Goal: Complete application form: Complete application form

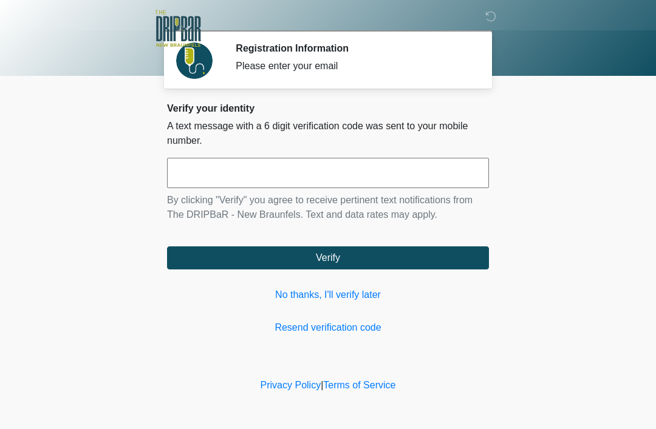
click at [347, 293] on link "No thanks, I'll verify later" at bounding box center [328, 295] width 322 height 15
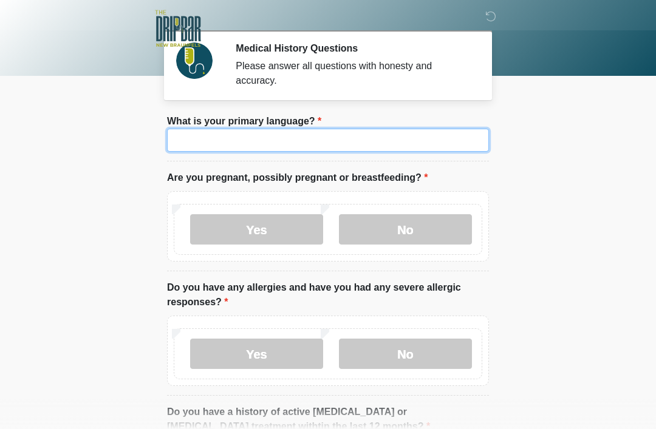
click at [375, 149] on input "What is your primary language?" at bounding box center [328, 140] width 322 height 23
type input "*******"
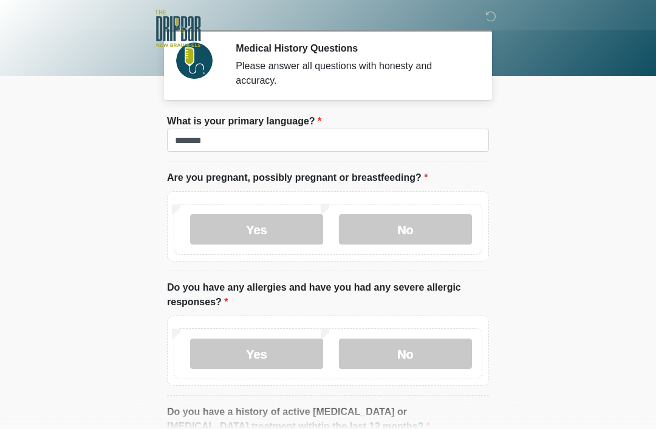
click at [409, 241] on label "No" at bounding box center [405, 229] width 133 height 30
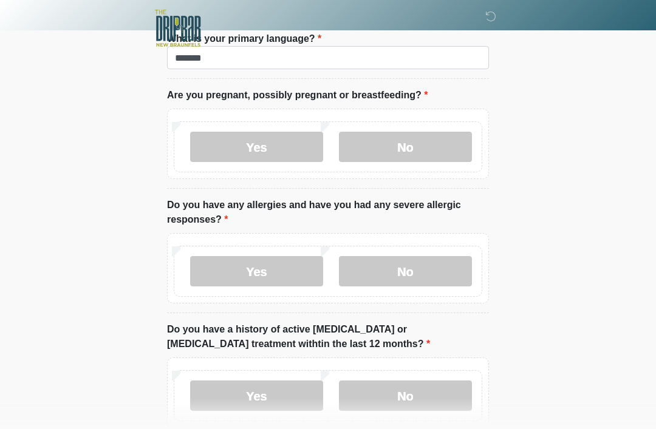
scroll to position [83, 0]
click at [432, 279] on label "No" at bounding box center [405, 271] width 133 height 30
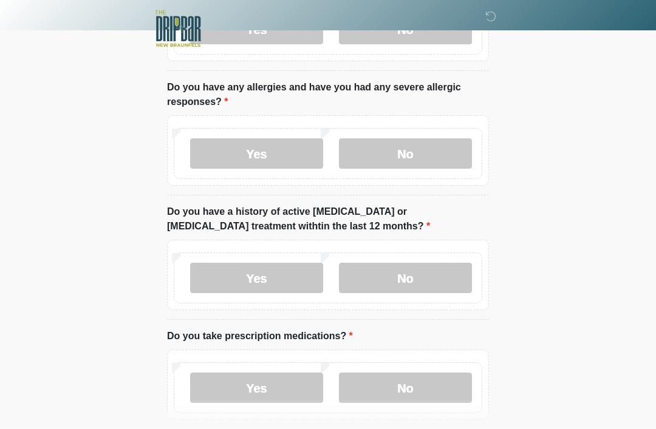
click at [426, 291] on label "No" at bounding box center [405, 278] width 133 height 30
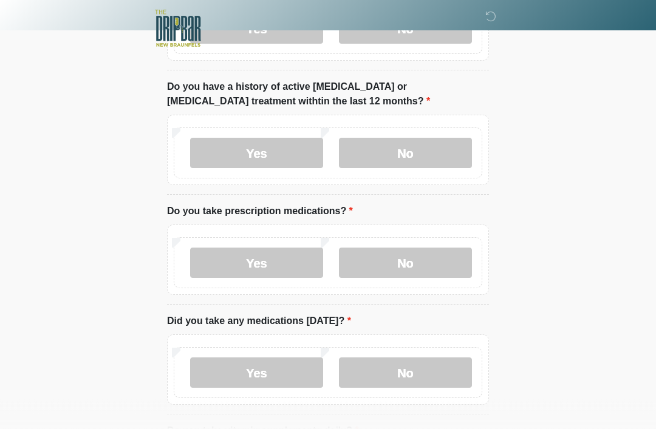
click at [430, 275] on label "No" at bounding box center [405, 263] width 133 height 30
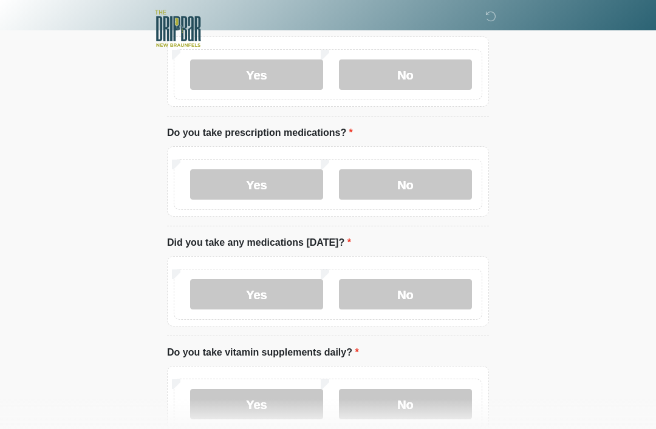
scroll to position [458, 0]
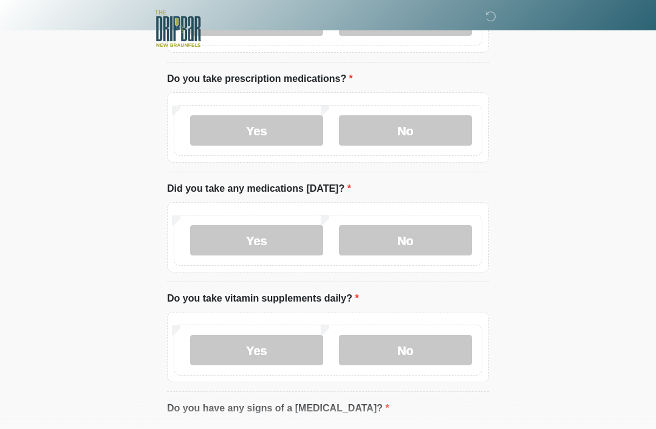
click at [434, 244] on label "No" at bounding box center [405, 240] width 133 height 30
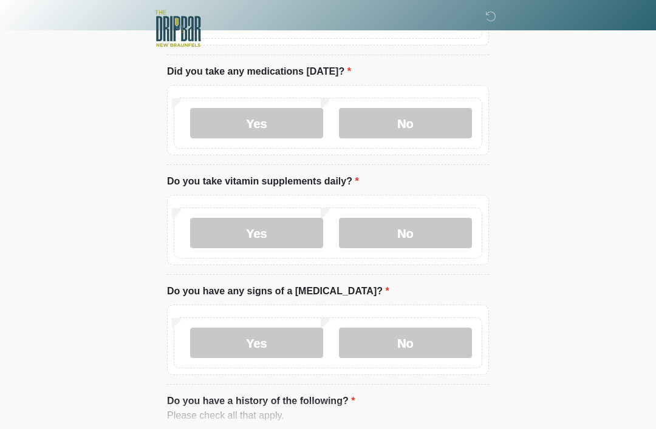
scroll to position [575, 0]
click at [266, 245] on label "Yes" at bounding box center [256, 234] width 133 height 30
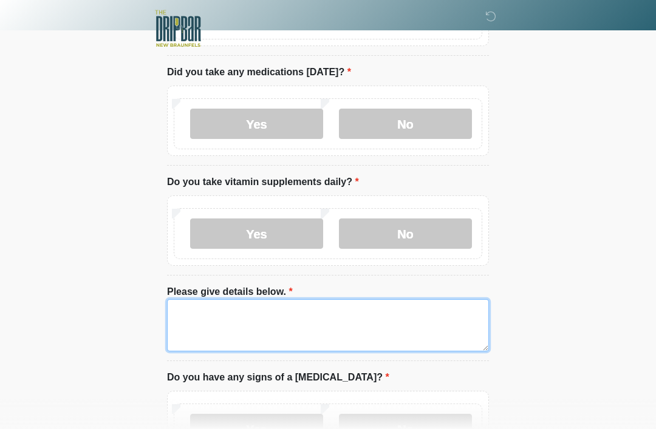
click at [369, 317] on textarea "Please give details below." at bounding box center [328, 325] width 322 height 52
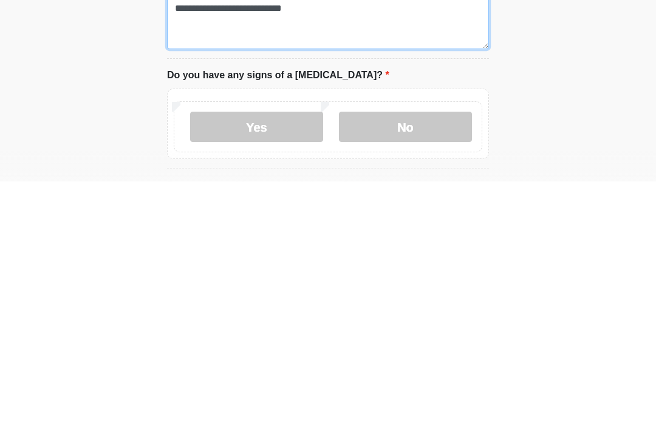
type textarea "**********"
click at [418, 349] on div "Yes No" at bounding box center [328, 374] width 309 height 51
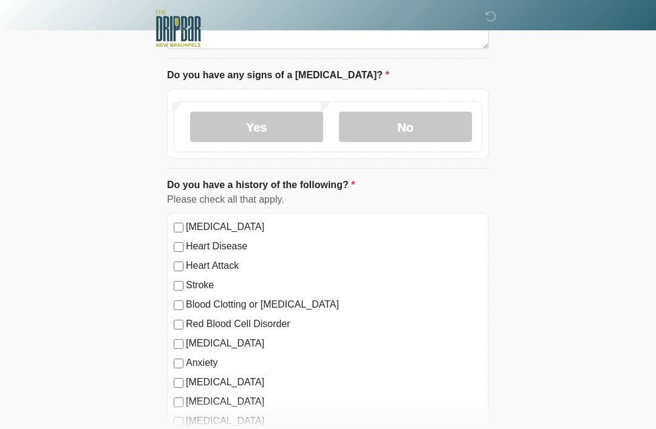
click at [435, 133] on label "No" at bounding box center [405, 127] width 133 height 30
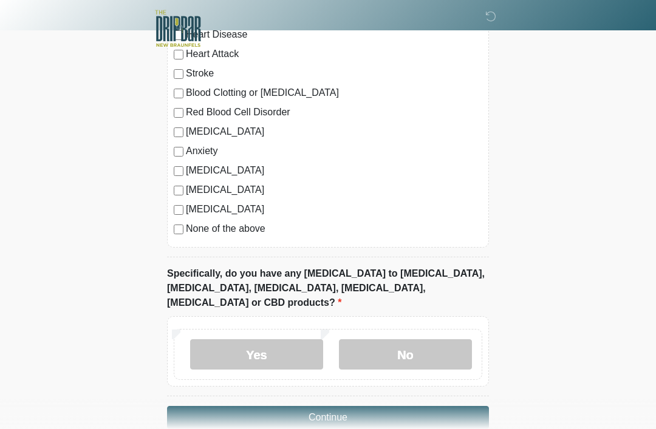
scroll to position [1088, 0]
click at [429, 340] on label "No" at bounding box center [405, 355] width 133 height 30
click at [412, 408] on button "Continue" at bounding box center [328, 418] width 322 height 23
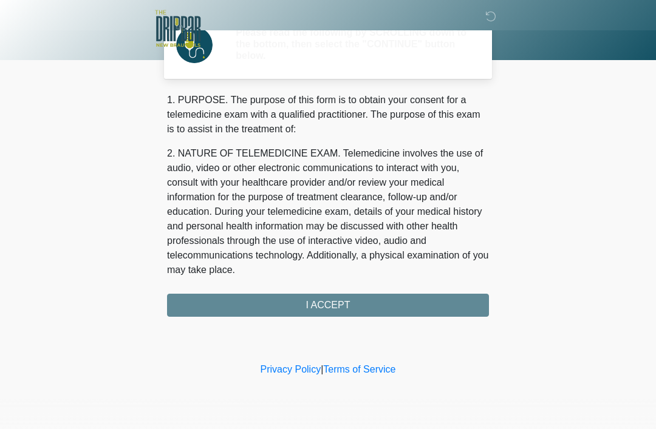
scroll to position [0, 0]
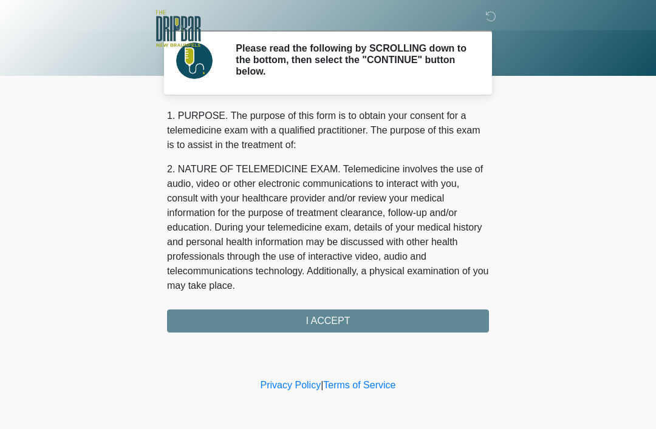
click at [404, 311] on div "1. PURPOSE. The purpose of this form is to obtain your consent for a telemedici…" at bounding box center [328, 221] width 322 height 224
click at [389, 321] on div "1. PURPOSE. The purpose of this form is to obtain your consent for a telemedici…" at bounding box center [328, 221] width 322 height 224
click at [325, 333] on div "‎ ‎ Please read the following by SCROLLING down to the bottom, then select the …" at bounding box center [328, 188] width 364 height 352
click at [327, 328] on div "1. PURPOSE. The purpose of this form is to obtain your consent for a telemedici…" at bounding box center [328, 221] width 322 height 224
click at [342, 310] on div "1. PURPOSE. The purpose of this form is to obtain your consent for a telemedici…" at bounding box center [328, 221] width 322 height 224
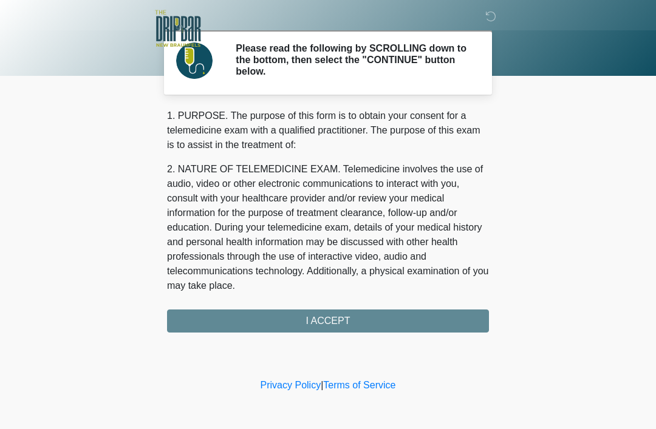
click at [330, 326] on div "1. PURPOSE. The purpose of this form is to obtain your consent for a telemedici…" at bounding box center [328, 221] width 322 height 224
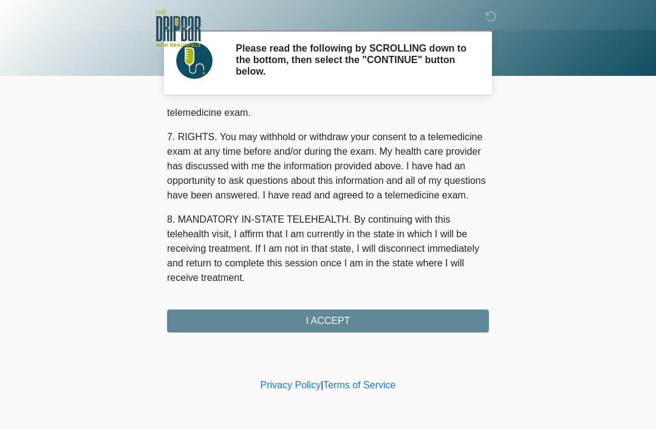
scroll to position [533, 0]
click at [341, 323] on button "I ACCEPT" at bounding box center [328, 321] width 322 height 23
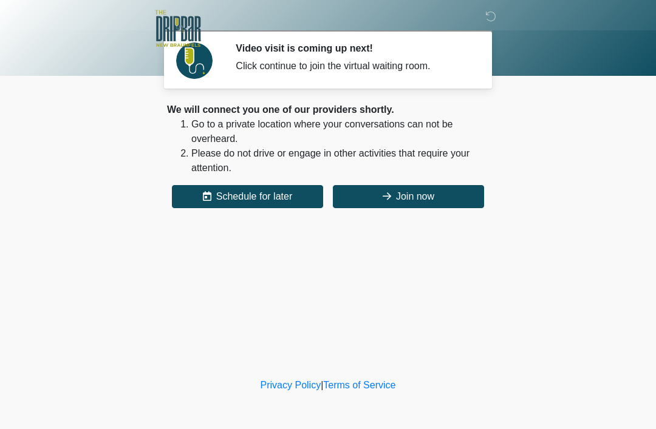
click at [440, 205] on button "Join now" at bounding box center [408, 196] width 151 height 23
